Goal: Find contact information: Find contact information

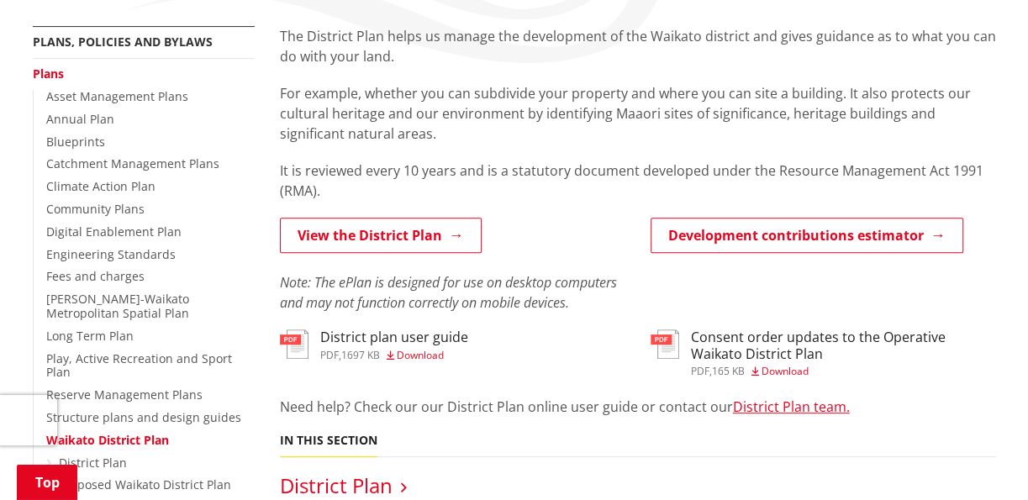
scroll to position [229, 0]
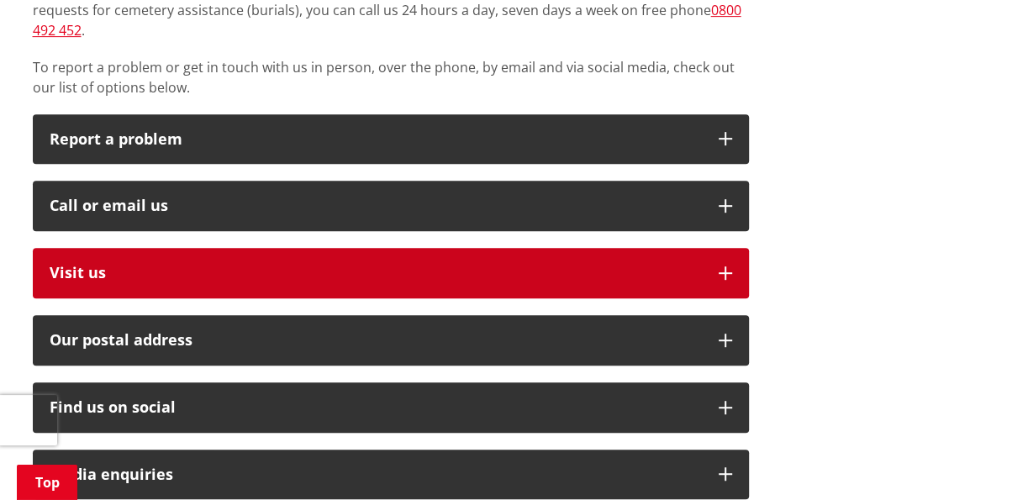
scroll to position [458, 0]
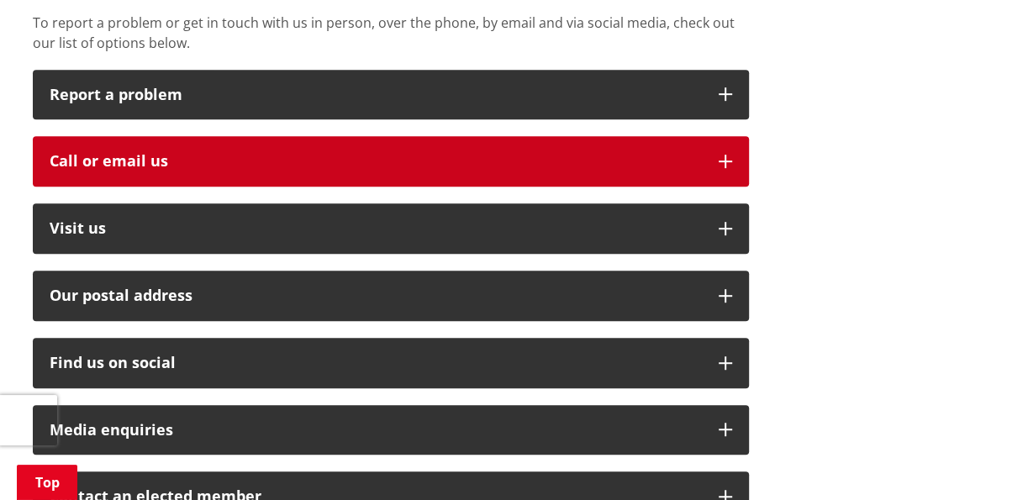
click at [724, 150] on button "Call or email us" at bounding box center [391, 161] width 716 height 50
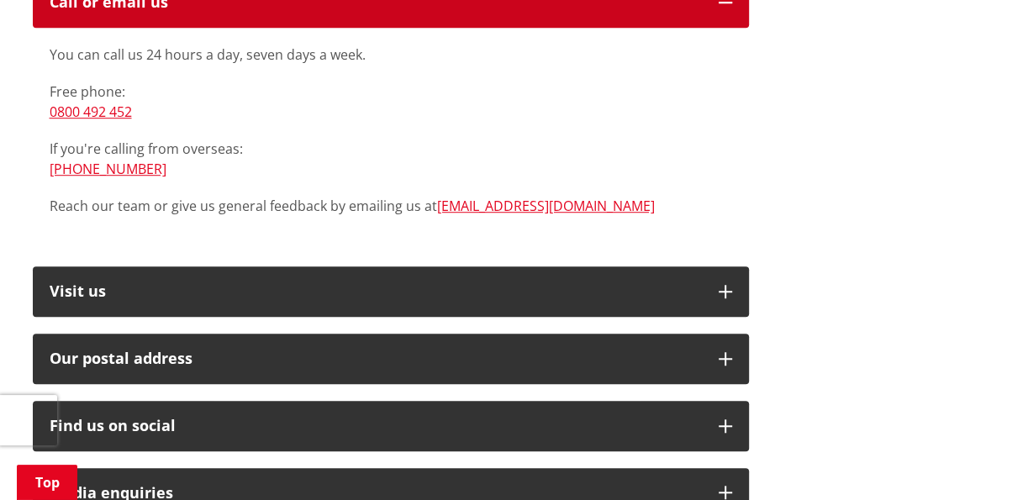
scroll to position [611, 0]
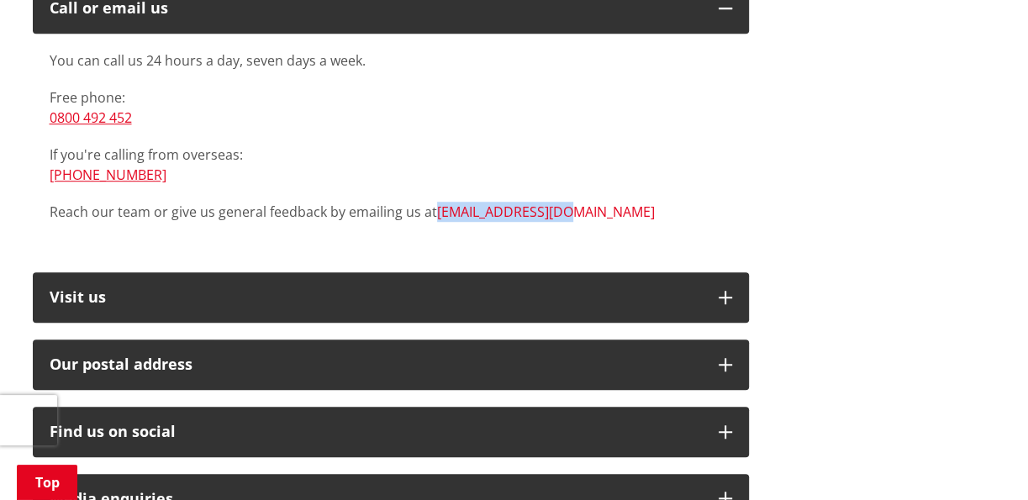
drag, startPoint x: 562, startPoint y: 190, endPoint x: 436, endPoint y: 188, distance: 126.1
click at [436, 202] on p "Reach our team or give us general feedback by emailing us at [EMAIL_ADDRESS][DO…" at bounding box center [391, 212] width 682 height 20
copy link "[EMAIL_ADDRESS][DOMAIN_NAME]"
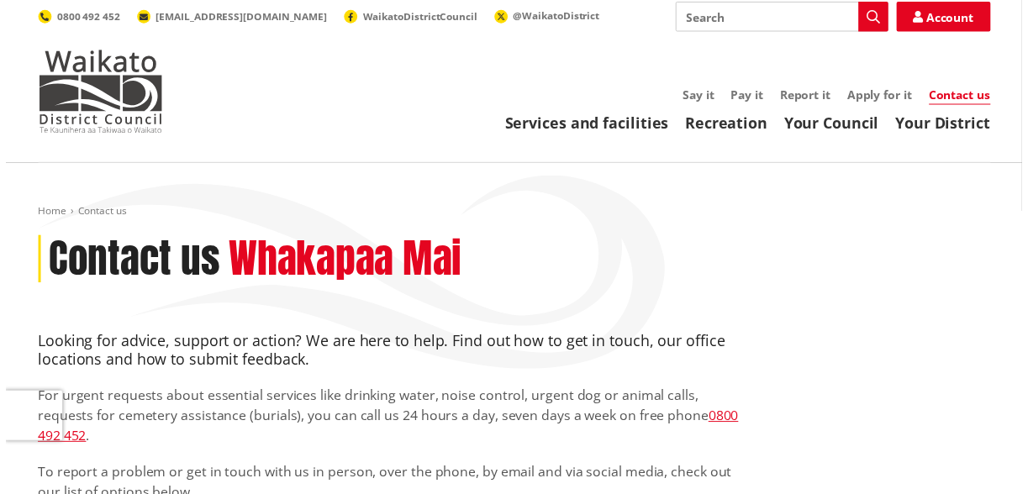
scroll to position [0, 0]
